Goal: Complete application form

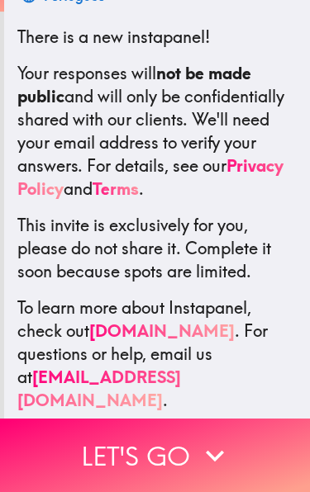
click at [216, 461] on icon "button" at bounding box center [215, 456] width 36 height 36
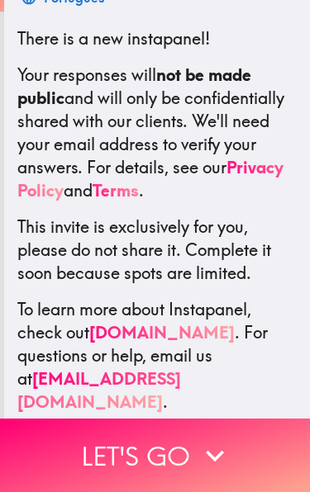
scroll to position [292, 0]
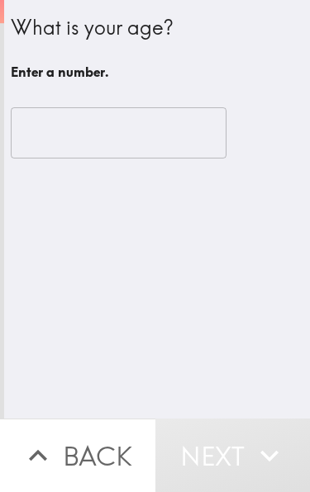
click at [40, 121] on input "number" at bounding box center [119, 132] width 216 height 51
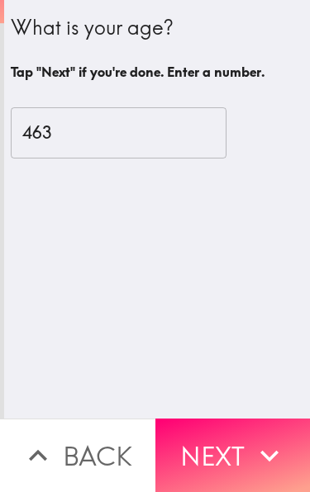
click at [168, 121] on input "463" at bounding box center [119, 132] width 216 height 51
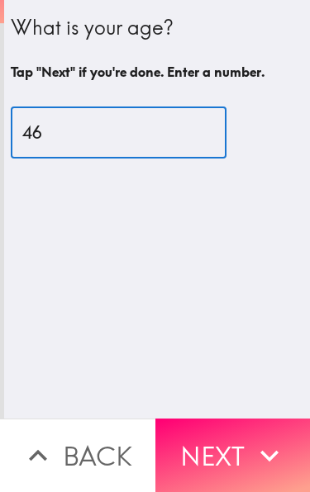
type input "46"
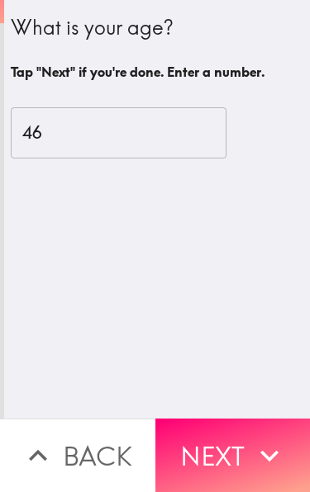
click at [268, 452] on icon "button" at bounding box center [269, 456] width 36 height 36
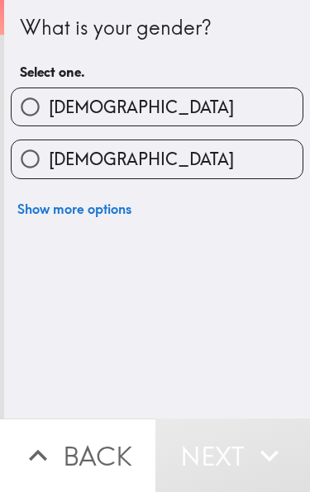
click at [40, 174] on input "[DEMOGRAPHIC_DATA]" at bounding box center [30, 158] width 37 height 37
radio input "true"
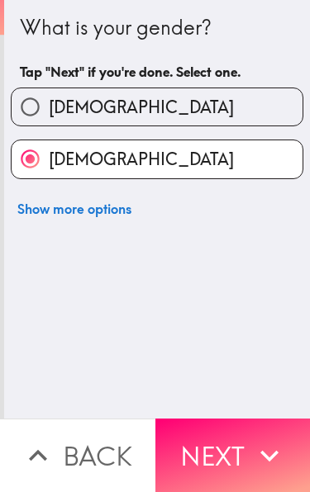
click at [275, 456] on icon "button" at bounding box center [269, 456] width 36 height 36
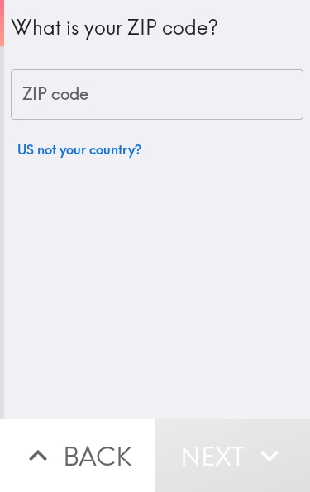
click at [31, 92] on div "ZIP code ZIP code" at bounding box center [157, 94] width 293 height 51
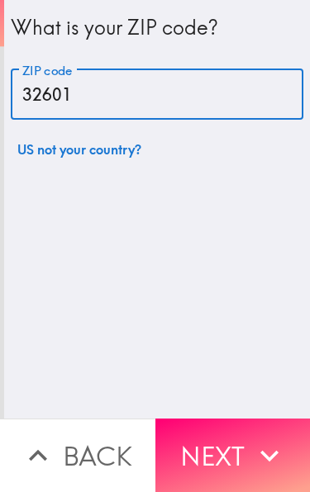
type input "32601"
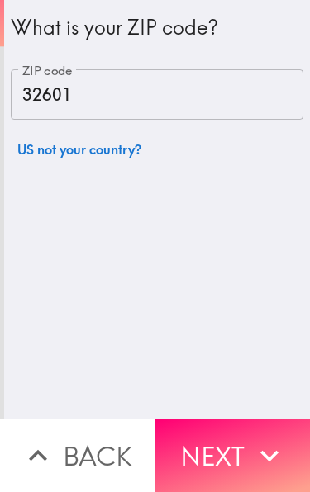
click at [236, 448] on button "Next" at bounding box center [232, 456] width 155 height 74
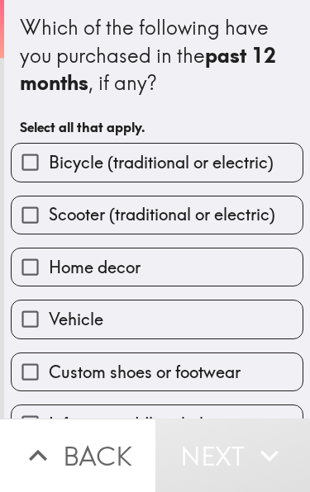
click at [177, 321] on label "Vehicle" at bounding box center [157, 319] width 291 height 37
click at [49, 321] on input "Vehicle" at bounding box center [30, 319] width 37 height 37
checkbox input "true"
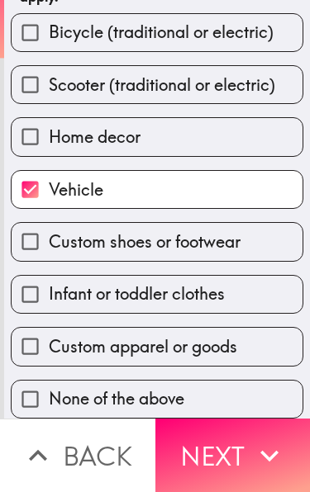
click at [114, 396] on span "None of the above" at bounding box center [117, 399] width 136 height 23
click at [49, 396] on input "None of the above" at bounding box center [30, 399] width 37 height 37
checkbox input "true"
checkbox input "false"
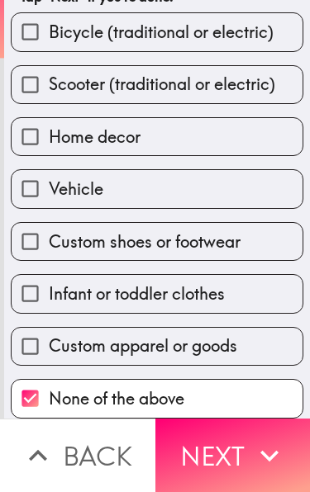
click at [240, 454] on button "Next" at bounding box center [232, 456] width 155 height 74
